Goal: Task Accomplishment & Management: Use online tool/utility

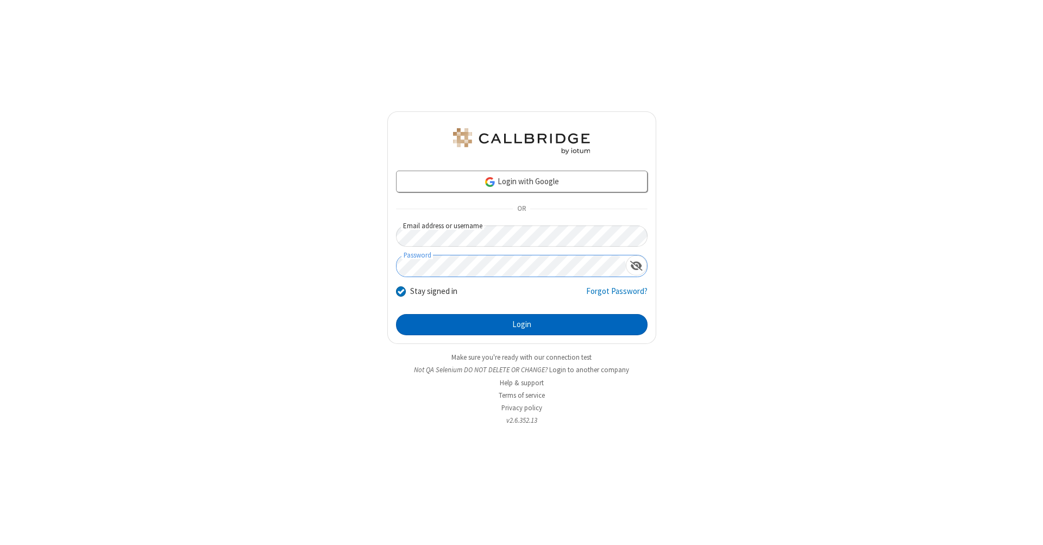
click at [522, 325] on button "Login" at bounding box center [522, 325] width 252 height 22
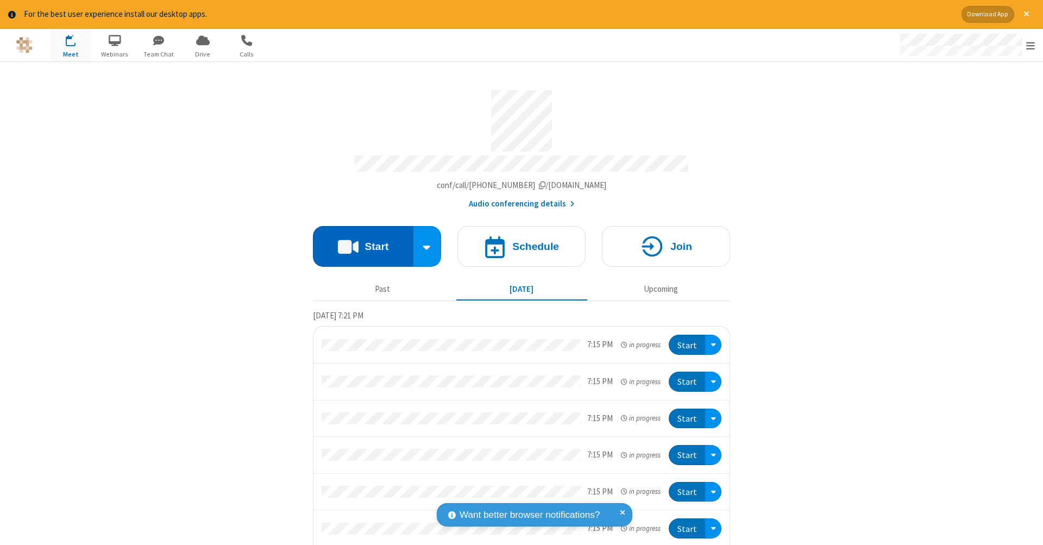
click at [359, 241] on button "Start" at bounding box center [363, 246] width 101 height 41
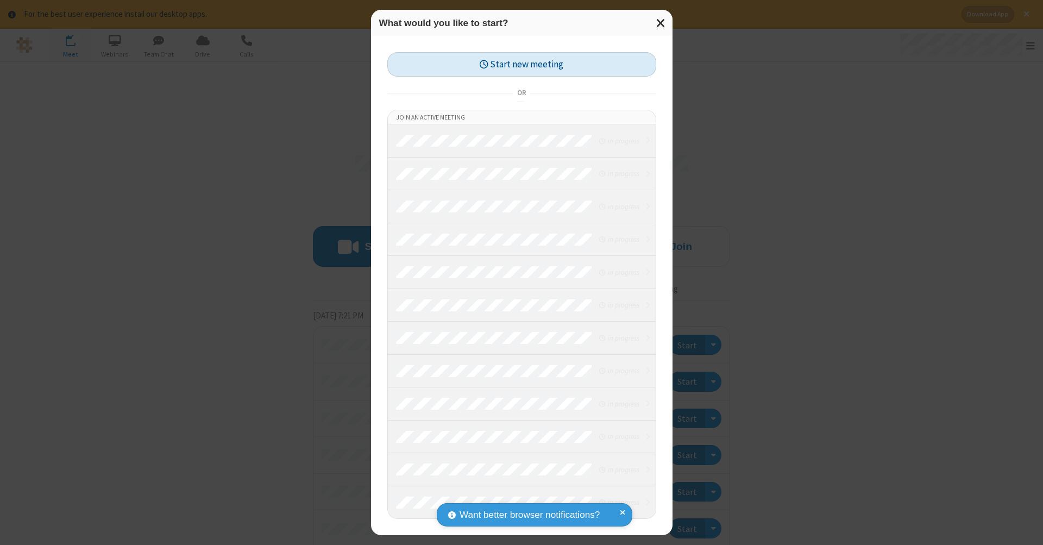
click at [522, 64] on button "Start new meeting" at bounding box center [521, 64] width 269 height 24
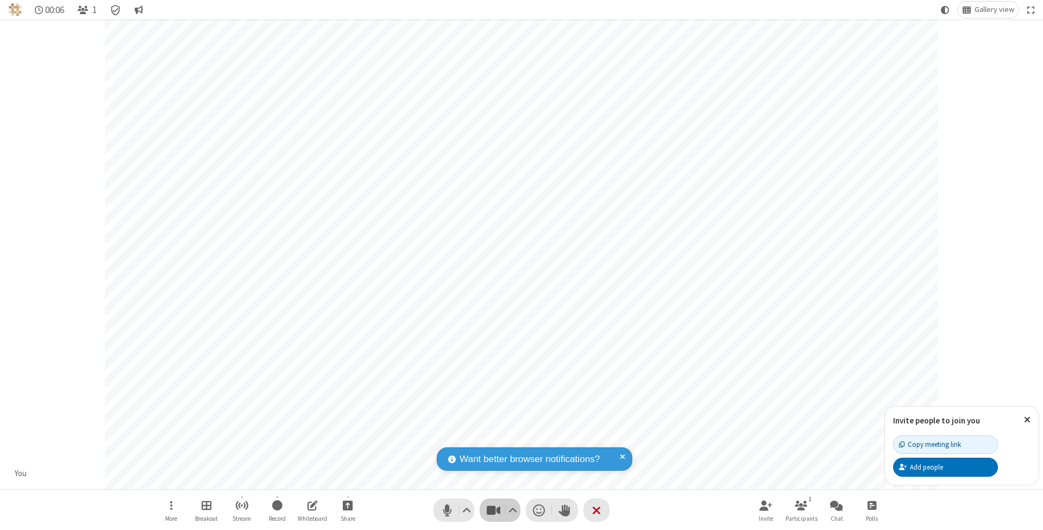
click at [493, 510] on span "Stop video (⌘+Shift+V)" at bounding box center [493, 510] width 16 height 16
click at [493, 510] on span "Start video (⌘+Shift+V)" at bounding box center [493, 510] width 16 height 16
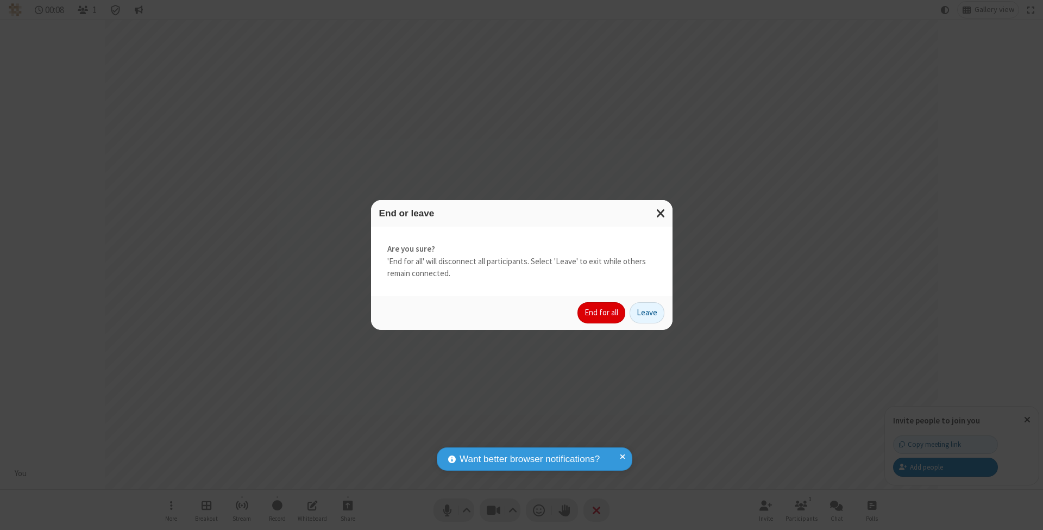
click at [602, 312] on button "End for all" at bounding box center [602, 313] width 48 height 22
